Goal: Task Accomplishment & Management: Complete application form

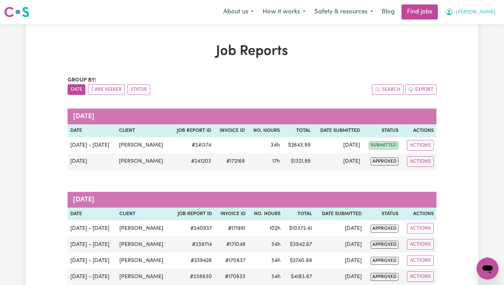
click at [492, 10] on span "[PERSON_NAME]" at bounding box center [475, 13] width 39 height 8
click at [480, 37] on link "My Dashboard" at bounding box center [472, 39] width 54 height 13
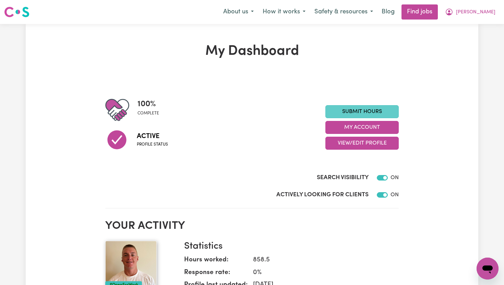
click at [374, 113] on link "Submit Hours" at bounding box center [361, 111] width 73 height 13
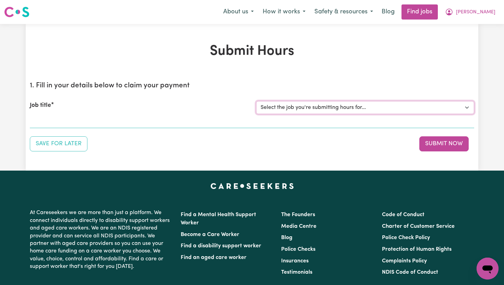
click at [376, 109] on select "Select the job you're submitting hours for... [[PERSON_NAME]] Support Worker To…" at bounding box center [365, 107] width 218 height 13
select select "14121"
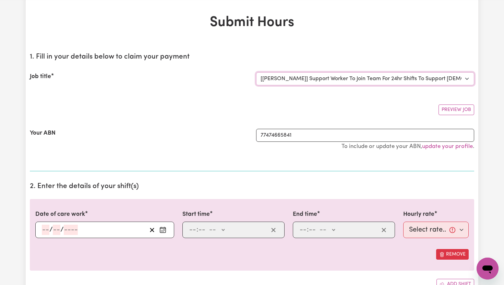
scroll to position [29, 0]
click at [165, 230] on icon "Enter the date of care work" at bounding box center [162, 229] width 7 height 7
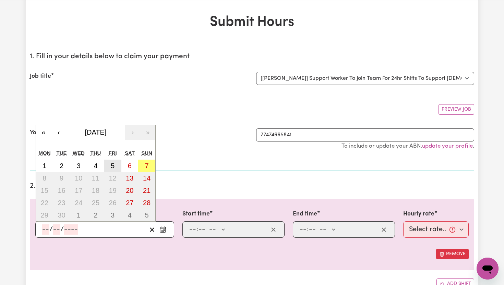
click at [114, 167] on abbr "5" at bounding box center [113, 166] width 4 height 8
type input "[DATE]"
type input "5"
type input "9"
type input "2025"
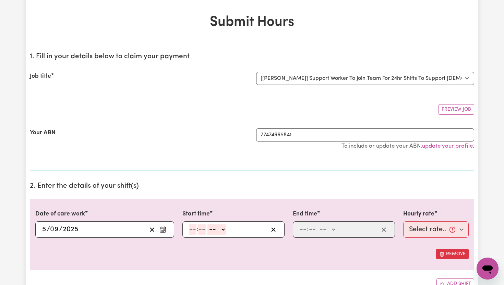
click at [194, 230] on input "number" at bounding box center [193, 229] width 8 height 10
type input "6"
type input "00"
click at [219, 229] on select "-- AM PM" at bounding box center [215, 229] width 19 height 10
select select "am"
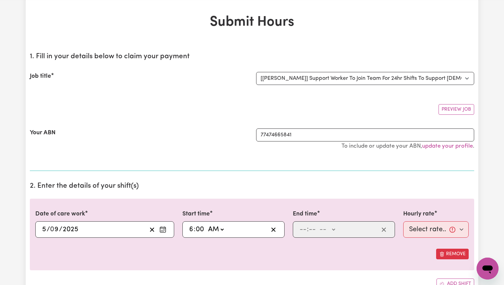
type input "06:00"
type input "0"
click at [306, 228] on input "number" at bounding box center [303, 229] width 8 height 10
type input "8"
type input "00"
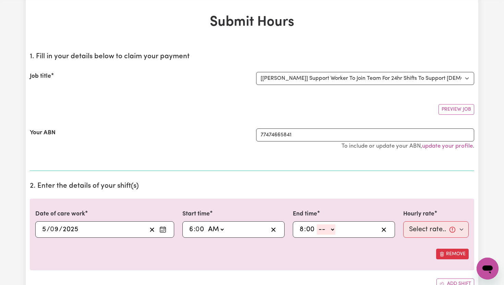
click at [333, 230] on select "-- AM PM" at bounding box center [326, 229] width 19 height 10
select select "pm"
type input "20:00"
type input "0"
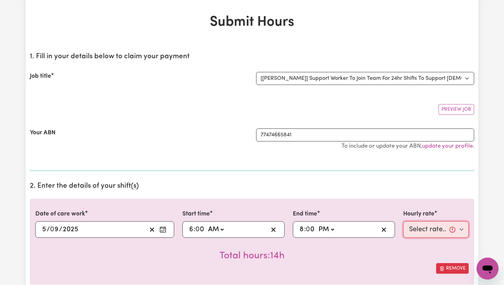
drag, startPoint x: 443, startPoint y: 235, endPoint x: 463, endPoint y: 232, distance: 20.5
click at [463, 232] on select "Select rate... $65.21 (Weekday) $91.76 ([DATE]) $118.32 ([DATE]) $144.87 (Publi…" at bounding box center [435, 229] width 65 height 16
select select "65.21-Weekday"
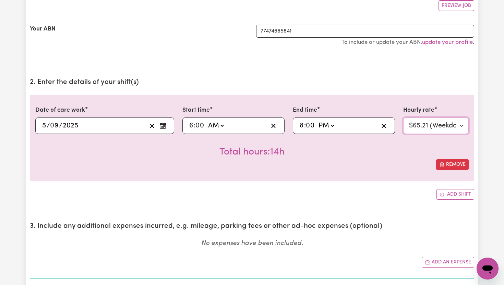
scroll to position [138, 0]
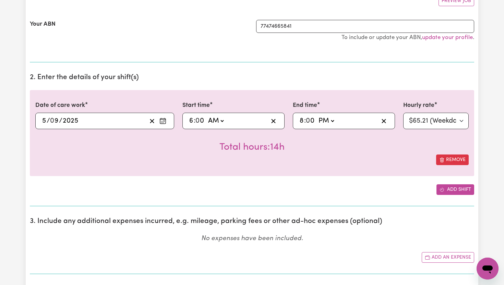
click at [456, 185] on button "Add shift" at bounding box center [455, 189] width 38 height 11
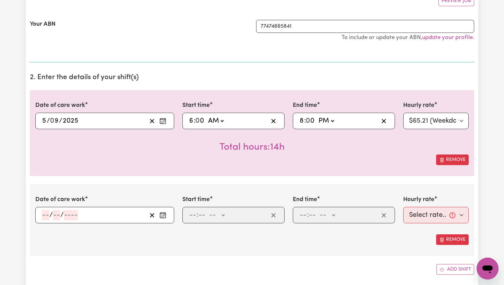
click at [163, 215] on circle "Enter the date of care work" at bounding box center [163, 215] width 1 height 1
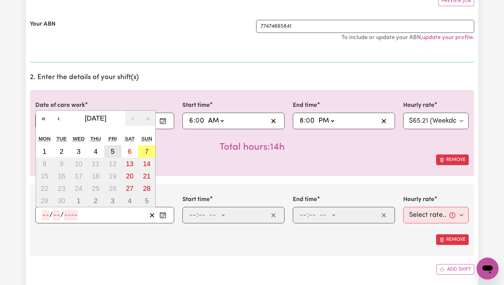
click at [116, 152] on button "5" at bounding box center [112, 151] width 17 height 12
type input "[DATE]"
type input "5"
type input "9"
type input "2025"
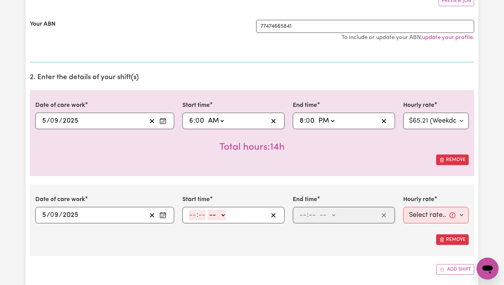
click at [194, 217] on input "number" at bounding box center [193, 215] width 8 height 10
type input "8"
type input "00"
click at [221, 213] on select "-- AM PM" at bounding box center [215, 215] width 19 height 10
select select "pm"
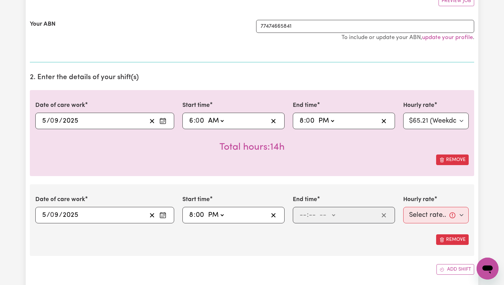
type input "20:00"
type input "0"
click at [304, 216] on input "number" at bounding box center [303, 215] width 8 height 10
type input "10"
type input "0"
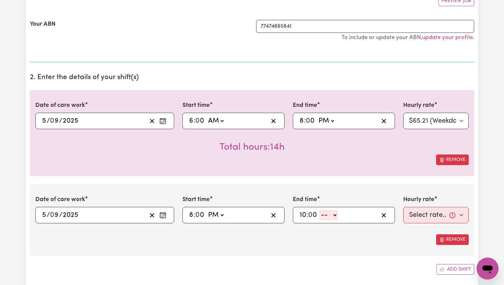
click at [333, 216] on select "-- AM PM" at bounding box center [328, 215] width 19 height 10
select select "pm"
type input "22:00"
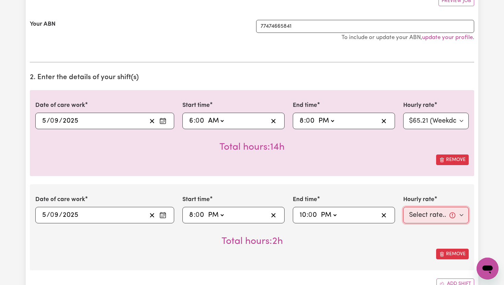
click at [457, 214] on select "Select rate... $65.21 (Weekday) $91.76 ([DATE]) $118.32 ([DATE]) $144.87 (Publi…" at bounding box center [435, 215] width 65 height 16
select select "71.85-EveningCare"
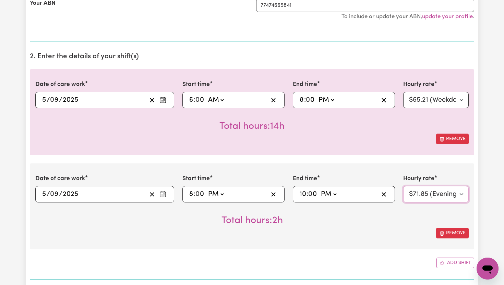
scroll to position [159, 0]
click at [457, 266] on button "Add shift" at bounding box center [455, 262] width 38 height 11
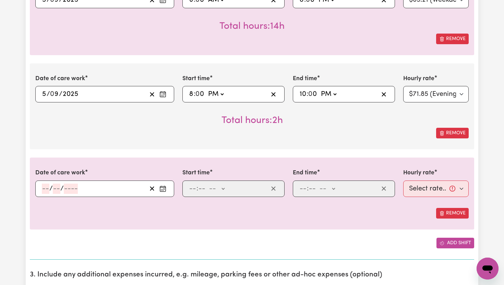
scroll to position [273, 0]
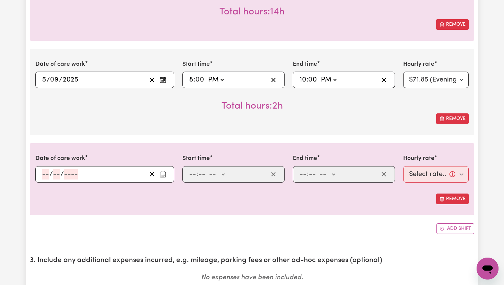
click at [163, 175] on circle "Enter the date of care work" at bounding box center [163, 175] width 1 height 1
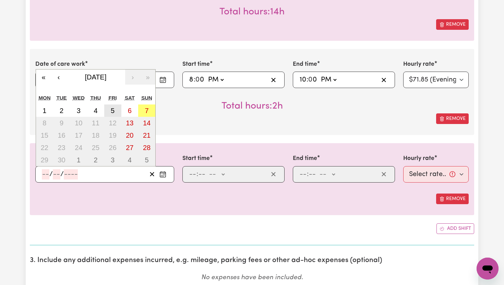
click at [114, 112] on button "5" at bounding box center [112, 111] width 17 height 12
type input "[DATE]"
type input "5"
type input "9"
type input "2025"
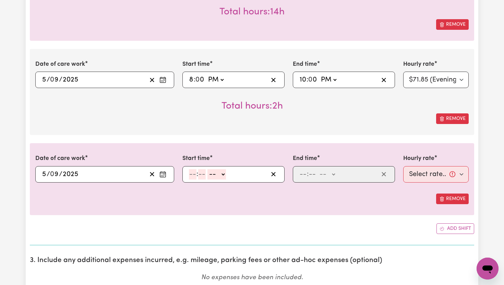
click at [195, 173] on input "number" at bounding box center [193, 174] width 8 height 10
type input "10"
type input "0"
click at [224, 171] on select "-- AM PM" at bounding box center [218, 174] width 19 height 10
select select "pm"
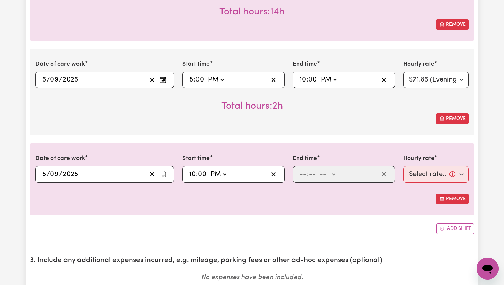
type input "22:00"
click at [306, 174] on input "number" at bounding box center [303, 174] width 8 height 10
type input "11"
type input "00"
click at [335, 175] on select "-- AM PM" at bounding box center [326, 174] width 19 height 10
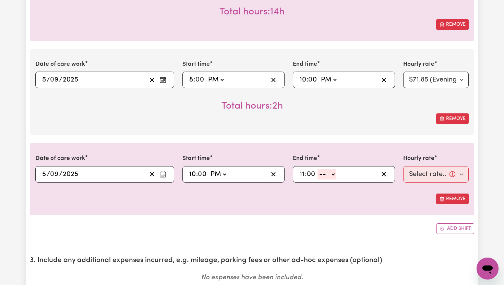
select select "pm"
type input "23:00"
type input "0"
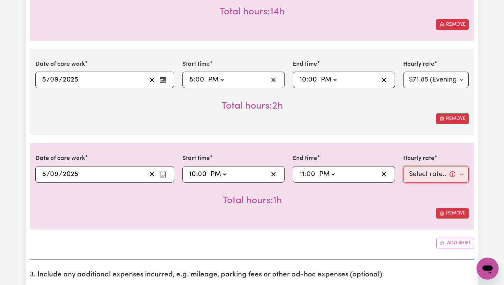
click at [463, 175] on select "Select rate... $65.21 (Weekday) $91.76 ([DATE]) $118.32 ([DATE]) $144.87 (Publi…" at bounding box center [435, 174] width 65 height 16
select select "276.32-Overnight"
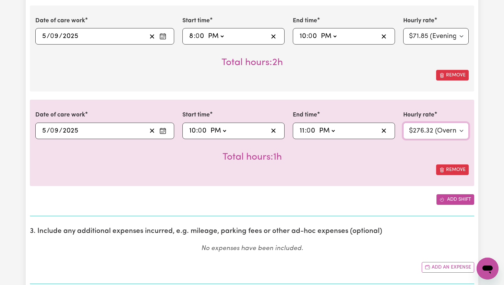
scroll to position [340, 0]
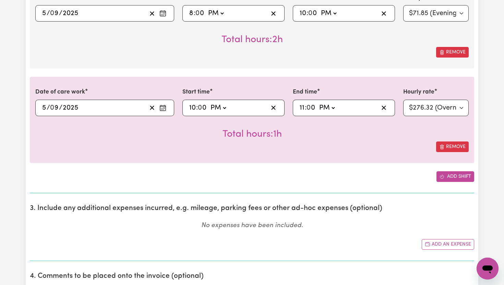
click at [466, 175] on button "Add shift" at bounding box center [455, 176] width 38 height 11
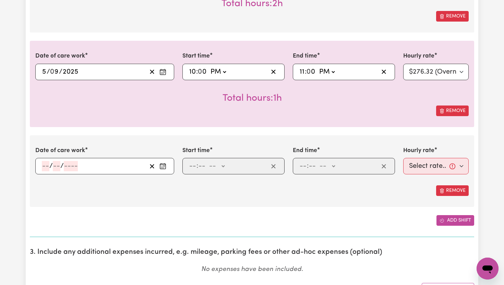
scroll to position [375, 0]
click at [165, 169] on icon "Enter the date of care work" at bounding box center [162, 166] width 7 height 7
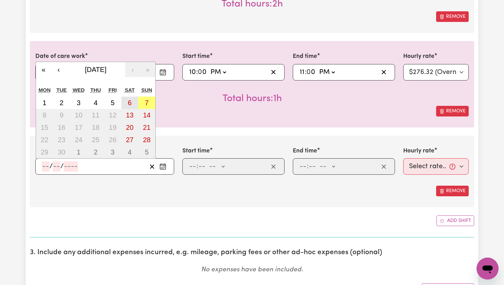
click at [126, 106] on button "6" at bounding box center [129, 103] width 17 height 12
type input "[DATE]"
type input "6"
type input "9"
type input "2025"
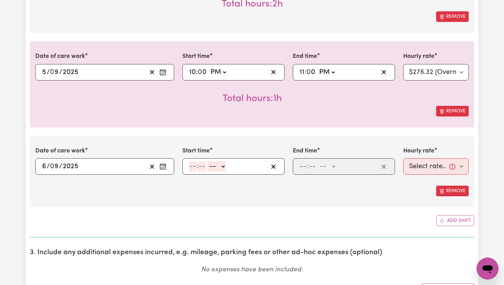
click at [194, 164] on input "number" at bounding box center [193, 166] width 8 height 10
type input "6"
type input "00"
click at [223, 164] on select "-- AM PM" at bounding box center [215, 166] width 19 height 10
select select "am"
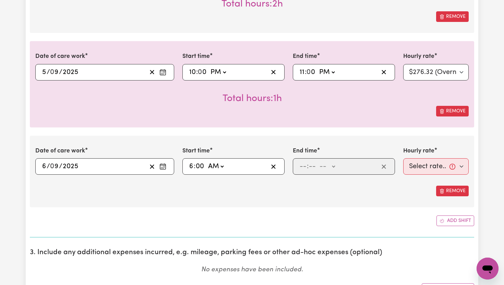
type input "06:00"
type input "0"
click at [300, 165] on input "number" at bounding box center [303, 166] width 8 height 10
type input "8"
click at [304, 165] on input "8" at bounding box center [301, 166] width 5 height 10
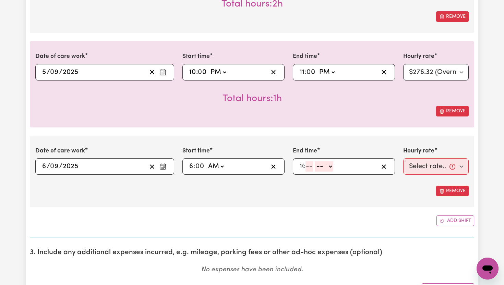
type input "10"
type input "0"
click at [334, 166] on select "-- AM PM" at bounding box center [328, 166] width 19 height 10
select select "pm"
type input "22:00"
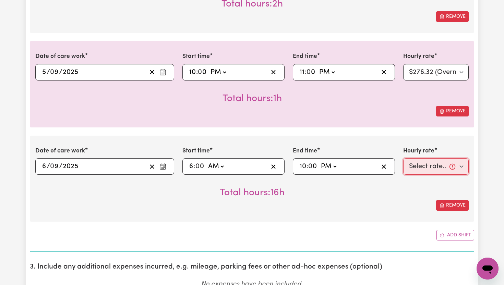
click at [461, 167] on select "Select rate... $65.21 (Weekday) $91.76 ([DATE]) $118.32 ([DATE]) $144.87 (Publi…" at bounding box center [435, 166] width 65 height 16
select select "91.76-[DATE]"
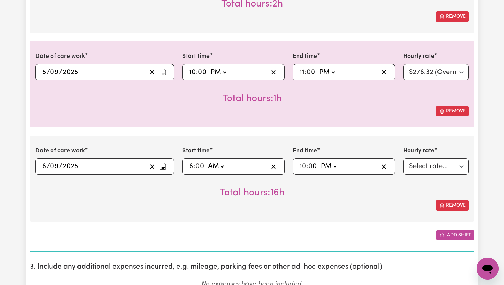
click at [461, 236] on button "Add shift" at bounding box center [455, 235] width 38 height 11
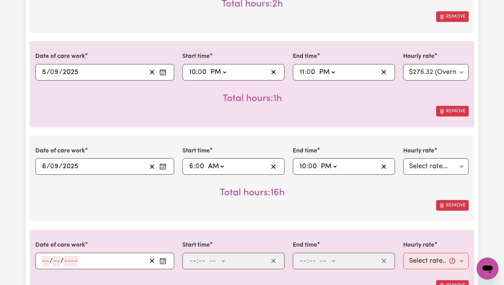
click at [164, 262] on icon "Enter the date of care work" at bounding box center [162, 261] width 7 height 7
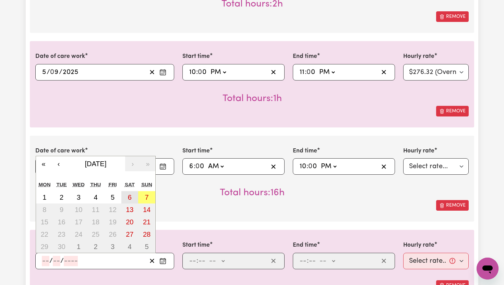
click at [128, 200] on abbr "6" at bounding box center [130, 198] width 4 height 8
type input "[DATE]"
type input "6"
type input "9"
type input "2025"
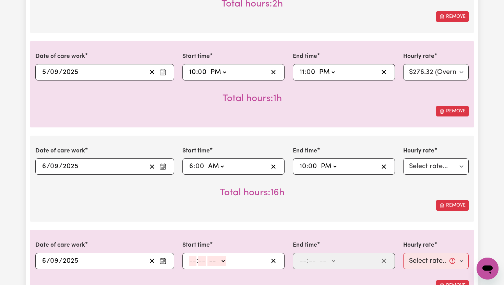
click at [192, 262] on input "number" at bounding box center [193, 261] width 8 height 10
type input "10"
type input "0"
click at [223, 262] on select "-- AM PM" at bounding box center [218, 261] width 19 height 10
select select "pm"
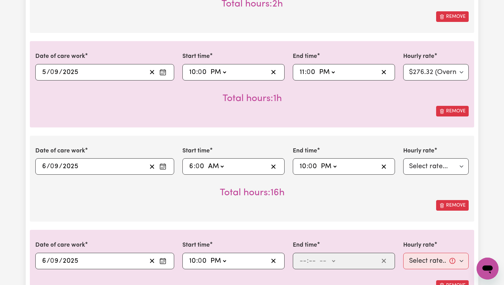
type input "22:00"
click at [304, 261] on input "number" at bounding box center [303, 261] width 8 height 10
type input "11"
type input "00"
click at [334, 261] on select "-- AM PM" at bounding box center [326, 261] width 19 height 10
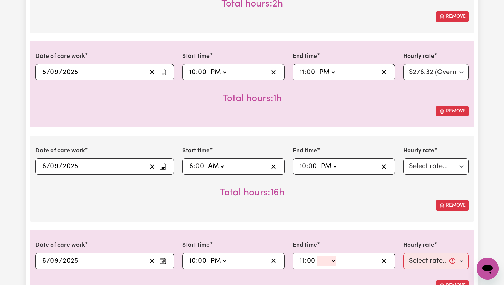
select select "pm"
type input "23:00"
type input "0"
click at [460, 260] on select "Select rate... $65.21 (Weekday) $91.76 ([DATE]) $118.32 ([DATE]) $144.87 (Publi…" at bounding box center [435, 261] width 65 height 16
select select "276.32-Overnight"
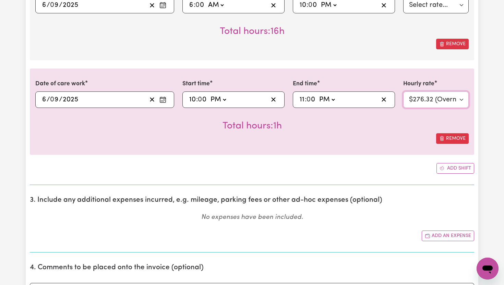
scroll to position [553, 0]
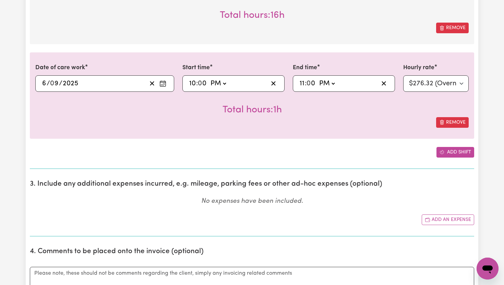
click at [461, 150] on button "Add shift" at bounding box center [455, 152] width 38 height 11
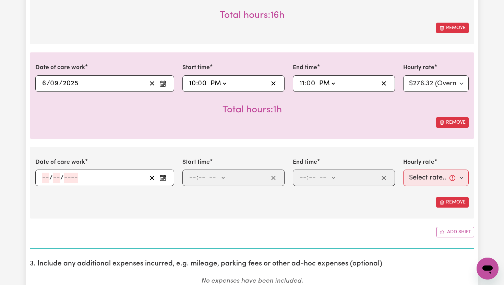
click at [166, 177] on icon "Enter the date of care work" at bounding box center [162, 177] width 7 height 7
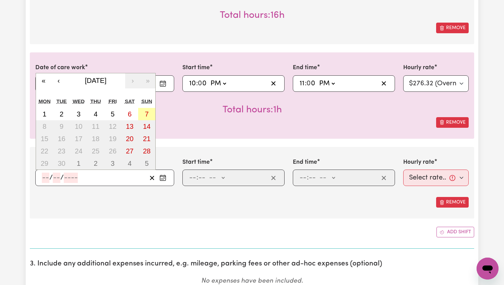
click at [145, 115] on abbr "7" at bounding box center [147, 114] width 4 height 8
type input "[DATE]"
type input "7"
type input "9"
type input "2025"
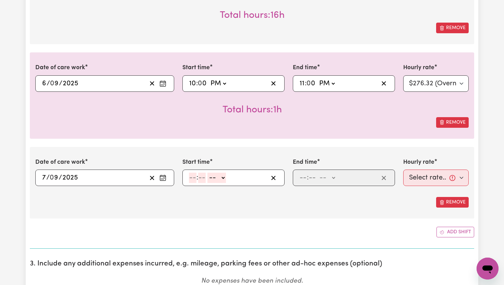
click at [195, 180] on input "number" at bounding box center [193, 178] width 8 height 10
type input "6"
type input "00"
click at [223, 179] on select "-- AM PM" at bounding box center [215, 178] width 19 height 10
select select "am"
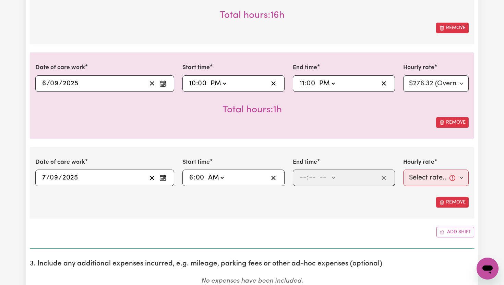
type input "06:00"
type input "0"
click at [305, 178] on input "number" at bounding box center [303, 178] width 8 height 10
type input "10"
type input "0"
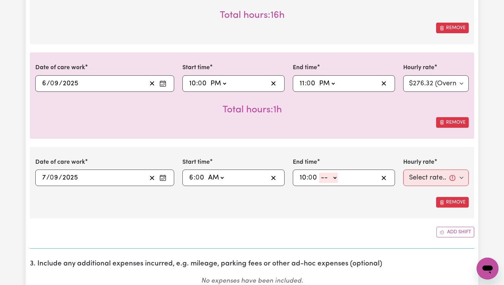
click at [335, 180] on select "-- AM PM" at bounding box center [328, 178] width 19 height 10
select select "pm"
type input "22:00"
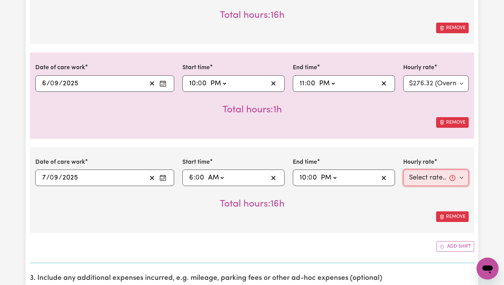
click at [458, 175] on select "Select rate... $65.21 (Weekday) $91.76 ([DATE]) $118.32 ([DATE]) $144.87 (Publi…" at bounding box center [435, 178] width 65 height 16
select select "118.32-[DATE]"
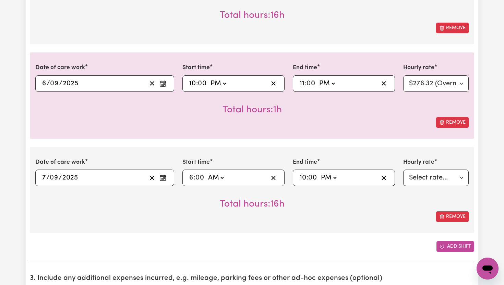
click at [462, 248] on button "Add shift" at bounding box center [455, 246] width 38 height 11
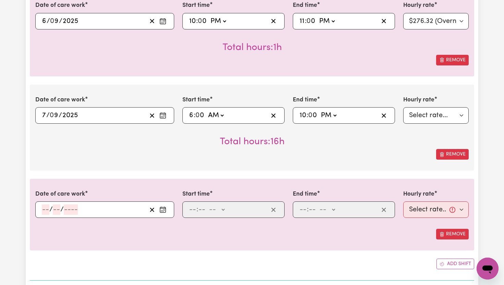
scroll to position [615, 0]
click at [166, 213] on button "Enter the date of care work" at bounding box center [162, 209] width 11 height 10
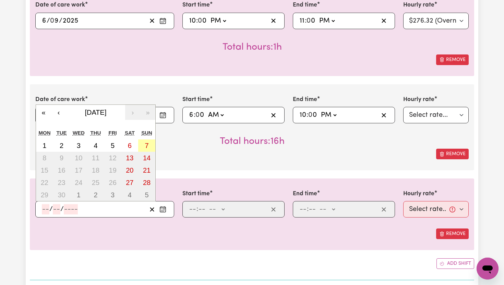
click at [147, 144] on abbr "7" at bounding box center [147, 146] width 4 height 8
type input "[DATE]"
type input "7"
type input "9"
type input "2025"
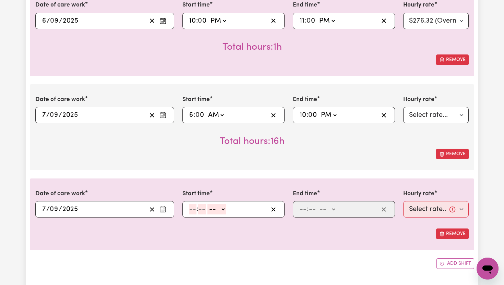
click at [194, 210] on input "number" at bounding box center [193, 209] width 8 height 10
type input "10"
type input "0"
click at [225, 211] on select "-- AM PM" at bounding box center [218, 209] width 19 height 10
select select "pm"
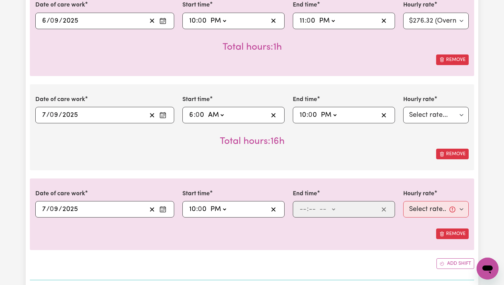
type input "22:00"
click at [303, 208] on input "number" at bounding box center [303, 209] width 8 height 10
type input "11"
type input "00"
click at [333, 210] on select "-- AM PM" at bounding box center [326, 209] width 19 height 10
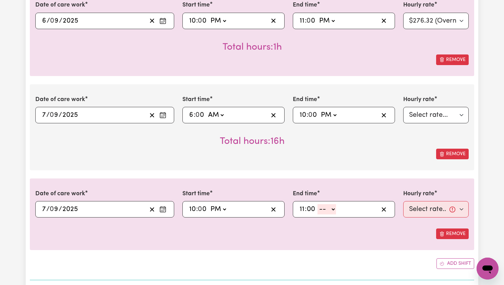
select select "pm"
type input "23:00"
type input "0"
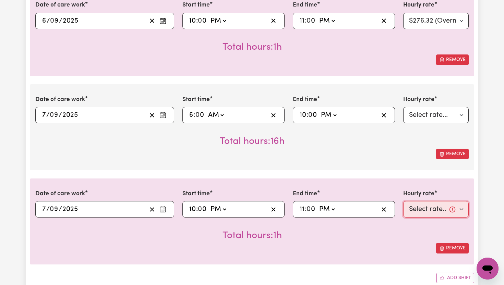
click at [465, 209] on select "Select rate... $65.21 (Weekday) $91.76 ([DATE]) $118.32 ([DATE]) $144.87 (Publi…" at bounding box center [435, 209] width 65 height 16
select select "276.32-Overnight"
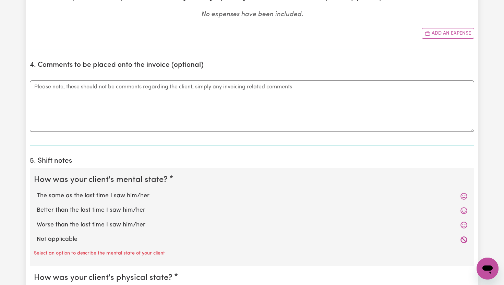
scroll to position [930, 0]
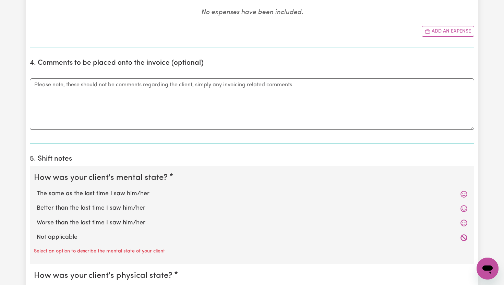
click at [126, 196] on label "The same as the last time I saw him/her" at bounding box center [252, 193] width 430 height 9
click at [37, 189] on input "The same as the last time I saw him/her" at bounding box center [36, 189] width 0 height 0
radio input "true"
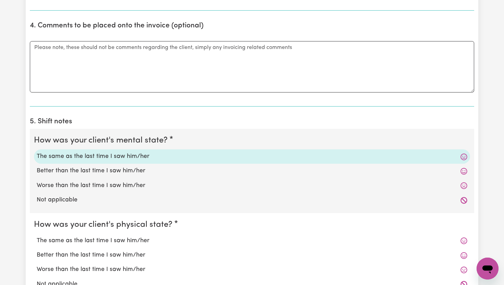
scroll to position [973, 0]
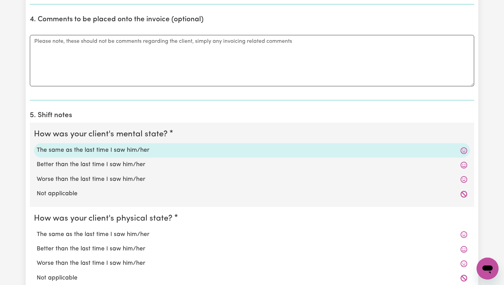
click at [131, 234] on label "The same as the last time I saw him/her" at bounding box center [252, 234] width 430 height 9
click at [37, 230] on input "The same as the last time I saw him/her" at bounding box center [36, 230] width 0 height 0
radio input "true"
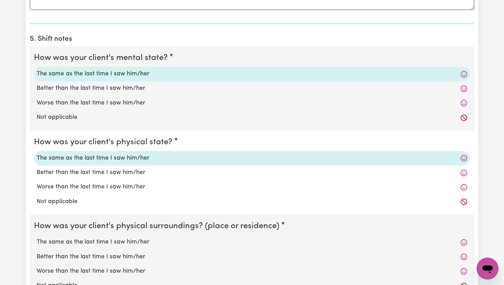
scroll to position [1049, 0]
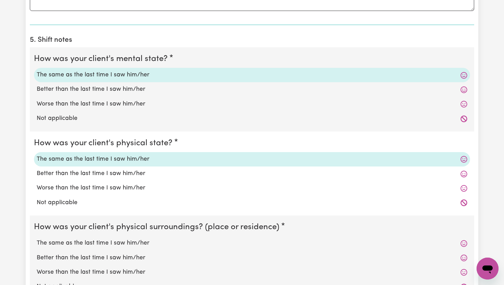
click at [129, 242] on label "The same as the last time I saw him/her" at bounding box center [252, 243] width 430 height 9
click at [37, 239] on input "The same as the last time I saw him/her" at bounding box center [36, 238] width 0 height 0
radio input "true"
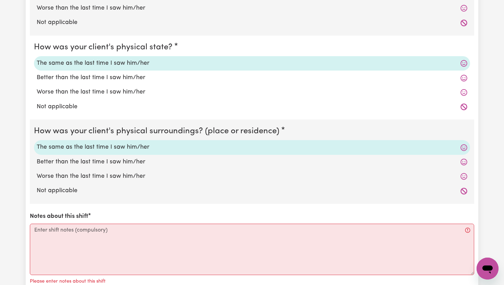
scroll to position [1146, 0]
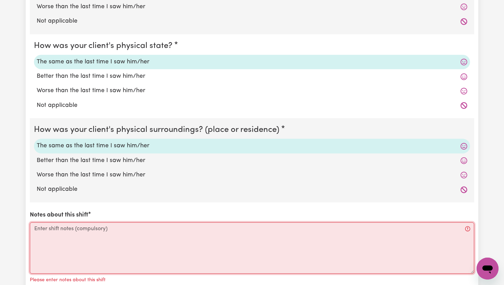
click at [128, 242] on textarea "Notes about this shift" at bounding box center [252, 247] width 444 height 51
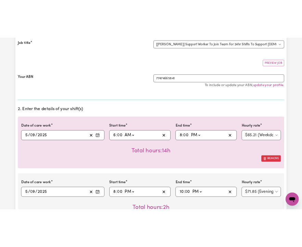
scroll to position [0, 0]
